Goal: Task Accomplishment & Management: Manage account settings

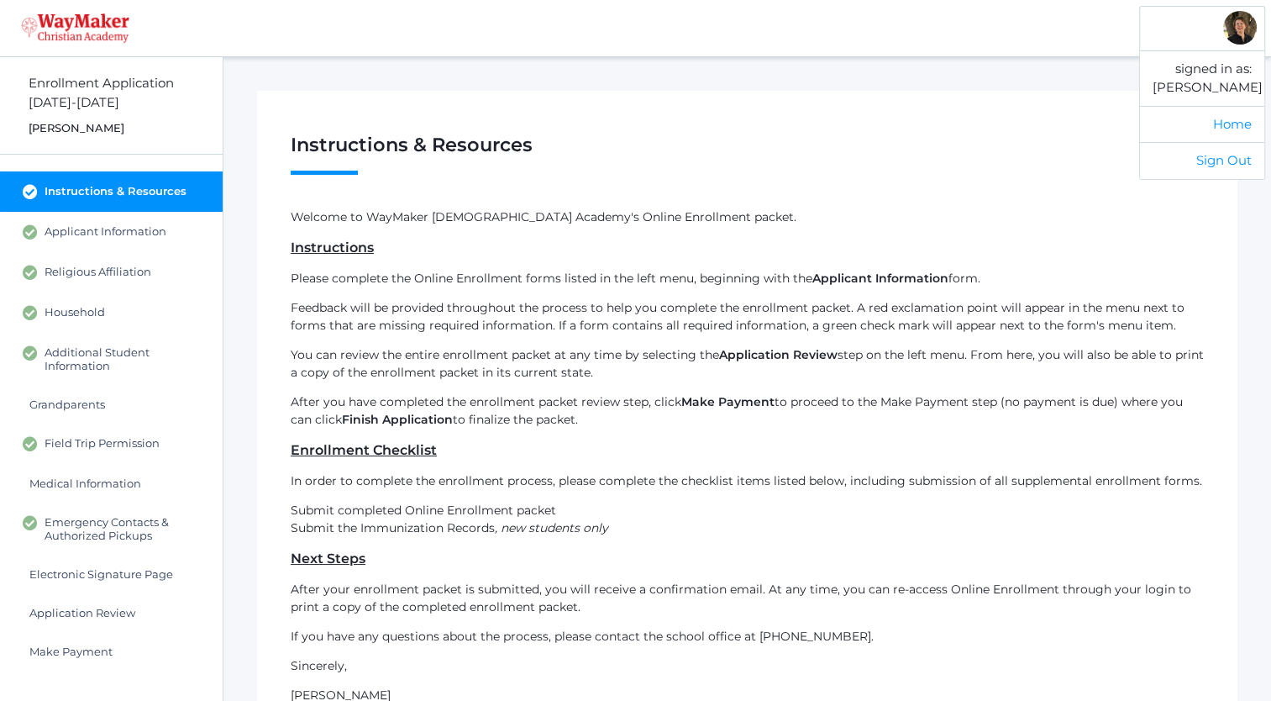
click at [1241, 37] on div at bounding box center [1240, 28] width 34 height 34
click at [1233, 129] on link "Home" at bounding box center [1202, 124] width 124 height 37
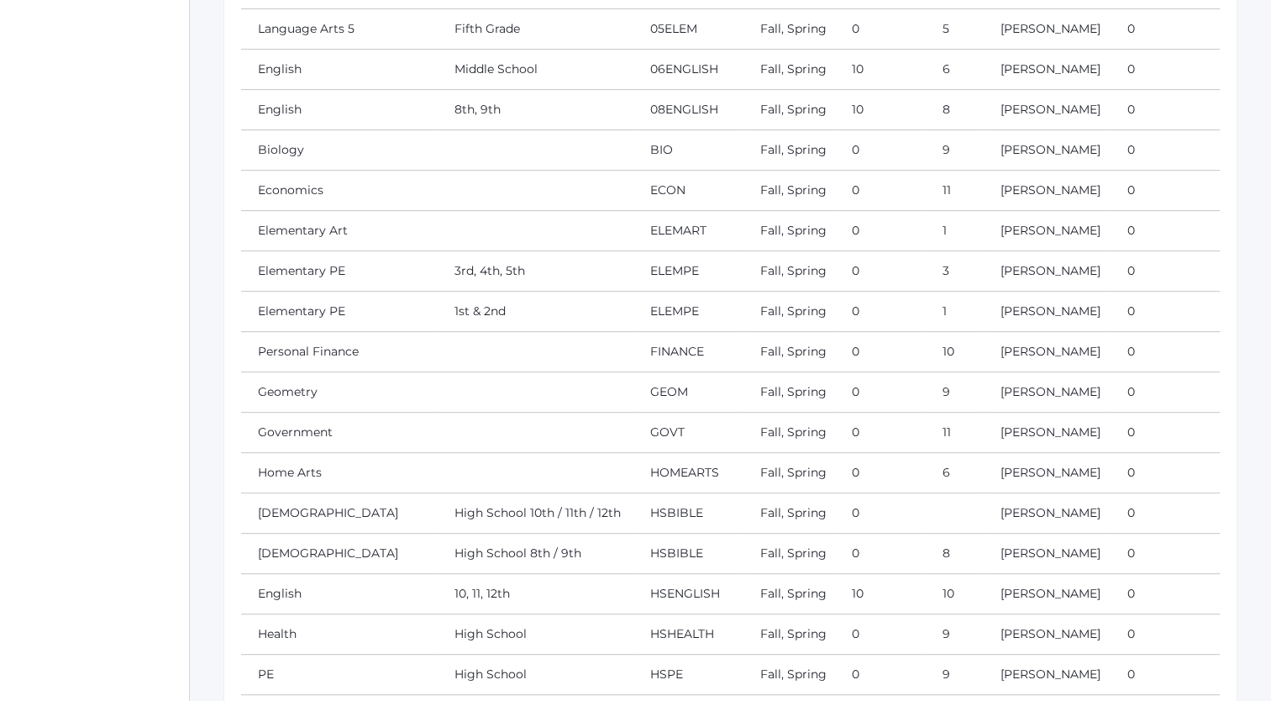
scroll to position [716, 0]
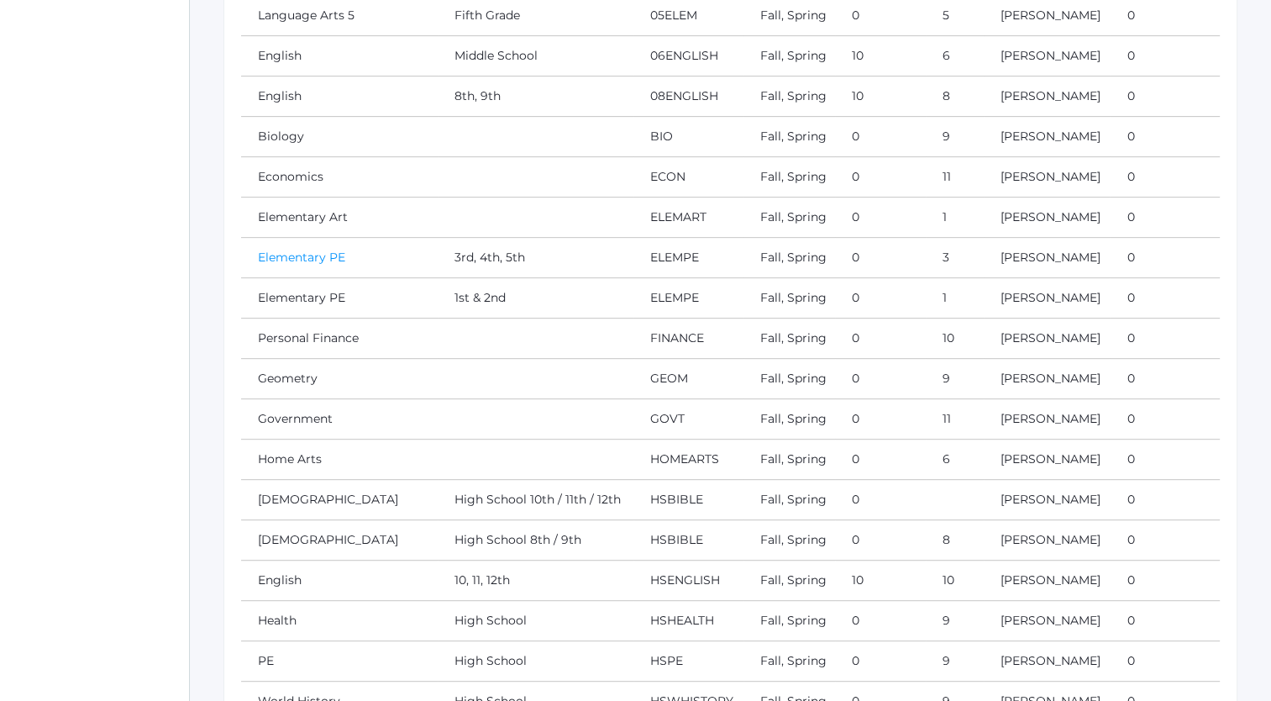
click at [319, 254] on link "Elementary PE" at bounding box center [301, 257] width 87 height 15
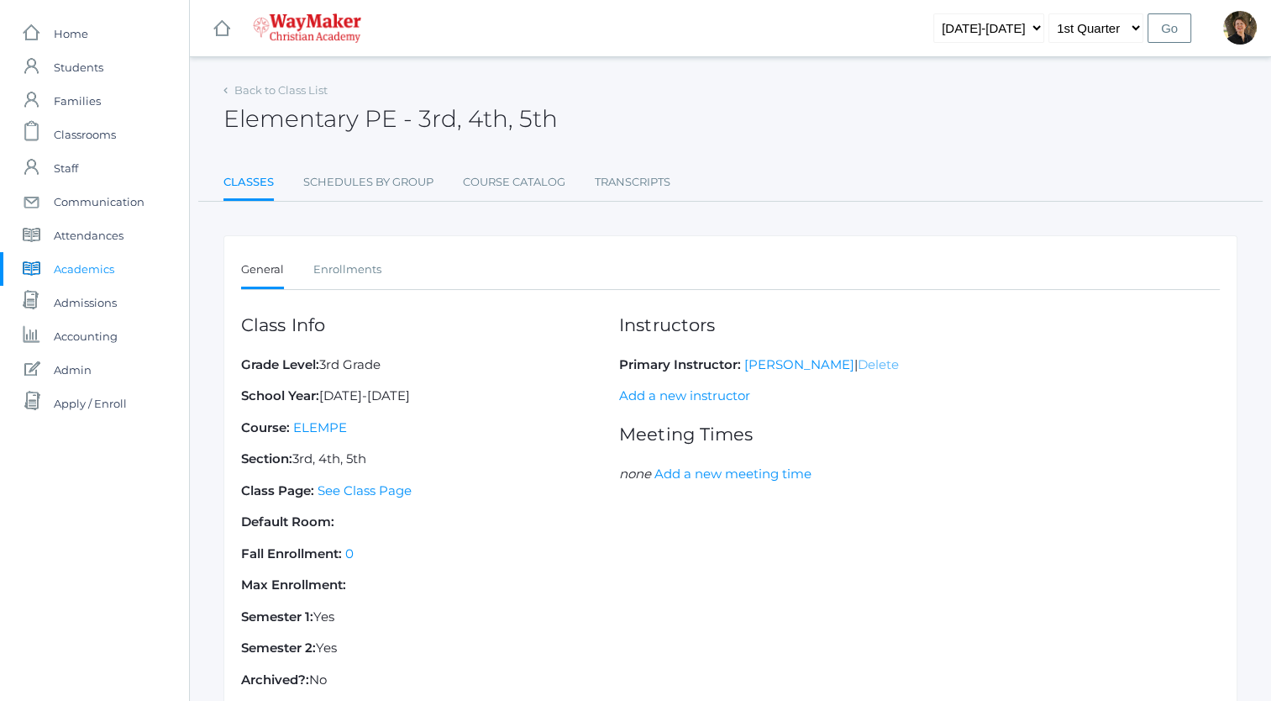
click at [874, 366] on link "Delete" at bounding box center [878, 364] width 41 height 16
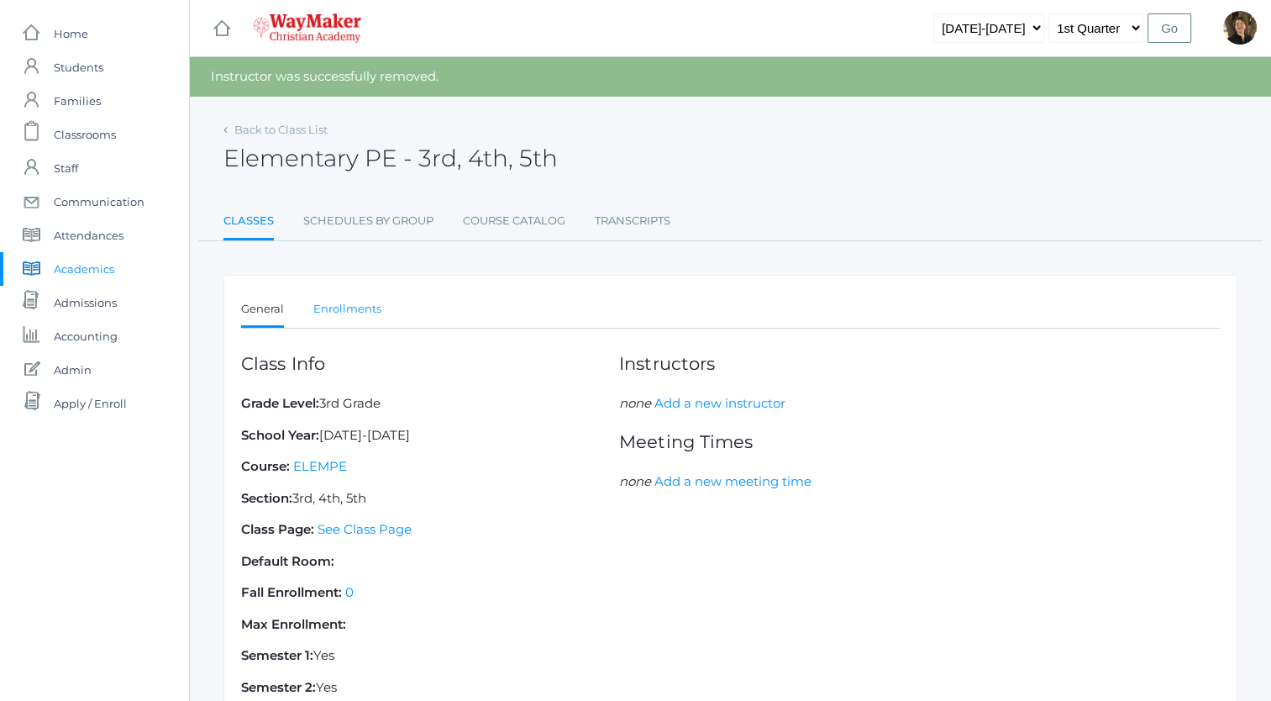
click at [347, 303] on link "Enrollments" at bounding box center [347, 309] width 68 height 34
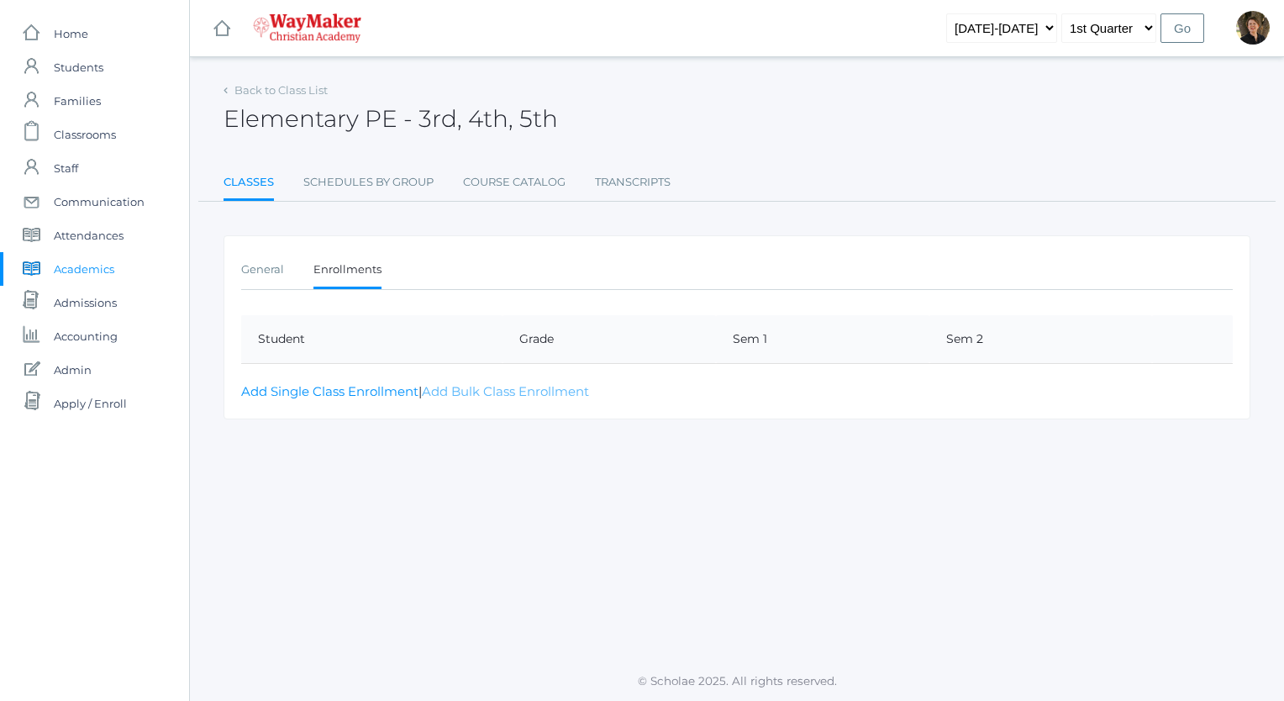
click at [450, 392] on link "Add Bulk Class Enrollment" at bounding box center [505, 391] width 167 height 16
